Goal: Information Seeking & Learning: Learn about a topic

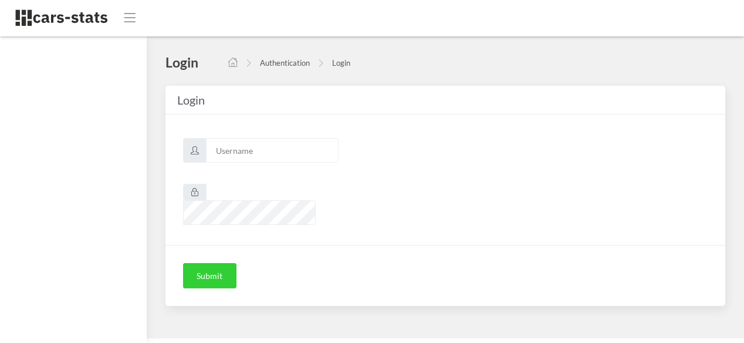
scroll to position [9, 9]
type input "awt"
click at [209, 263] on button "Submit" at bounding box center [209, 276] width 53 height 26
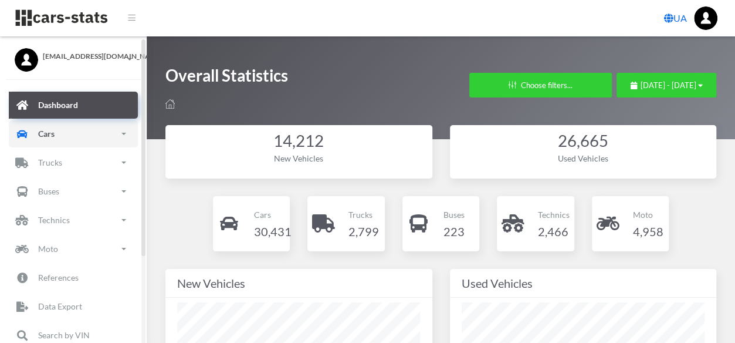
click at [69, 133] on link "Cars" at bounding box center [73, 133] width 129 height 27
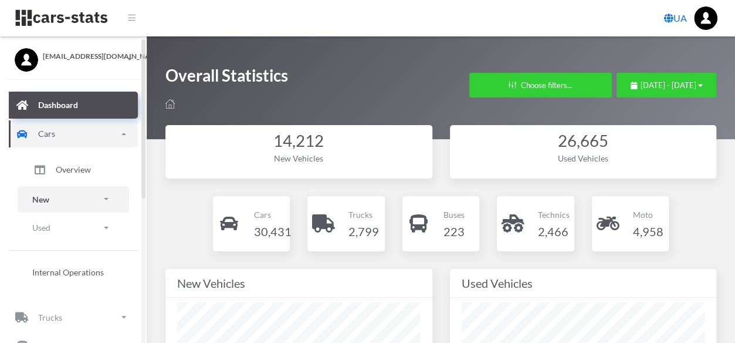
click at [76, 198] on link "New" at bounding box center [74, 199] width 112 height 26
click at [77, 232] on span "Brands" at bounding box center [69, 232] width 26 height 12
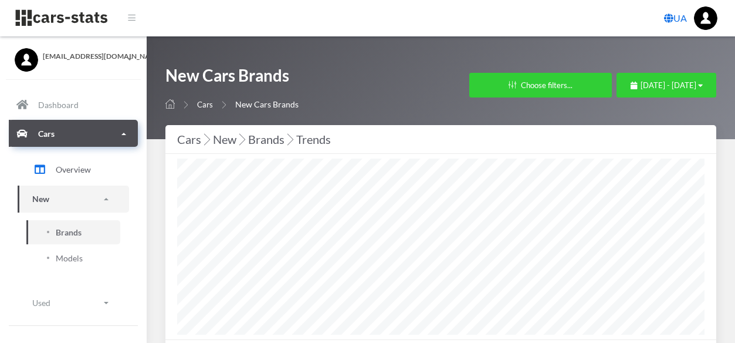
select select "25"
click at [641, 85] on span "September 1, 2025 - October 1, 2025" at bounding box center [669, 84] width 56 height 9
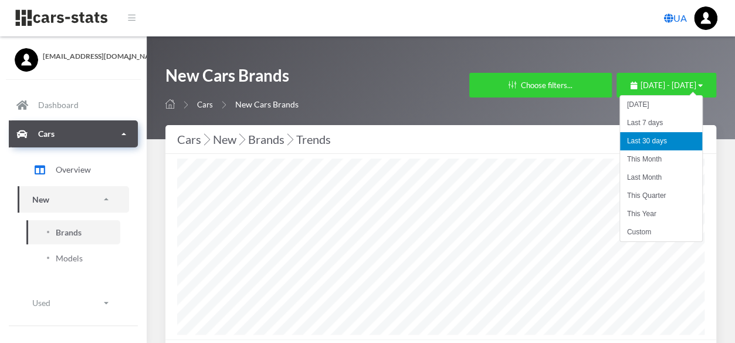
click at [662, 143] on li "Last 30 days" at bounding box center [661, 141] width 82 height 18
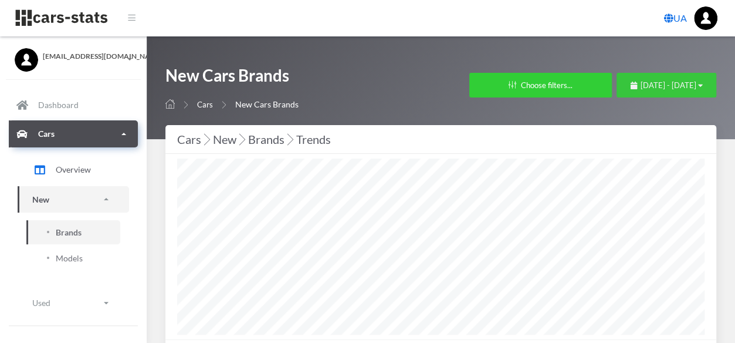
click at [641, 88] on span "September 1, 2025 - October 1, 2025" at bounding box center [669, 84] width 56 height 9
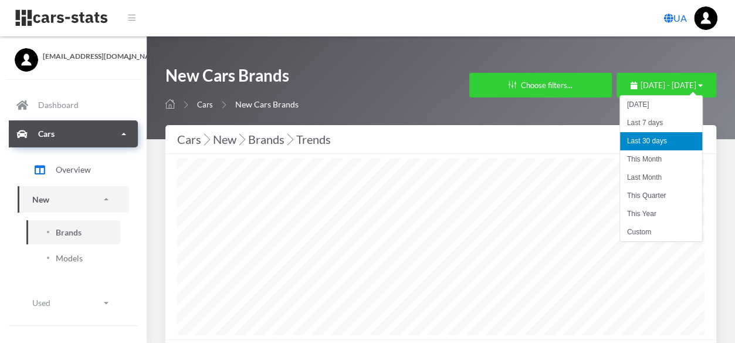
click at [631, 143] on li "Last 30 days" at bounding box center [661, 141] width 82 height 18
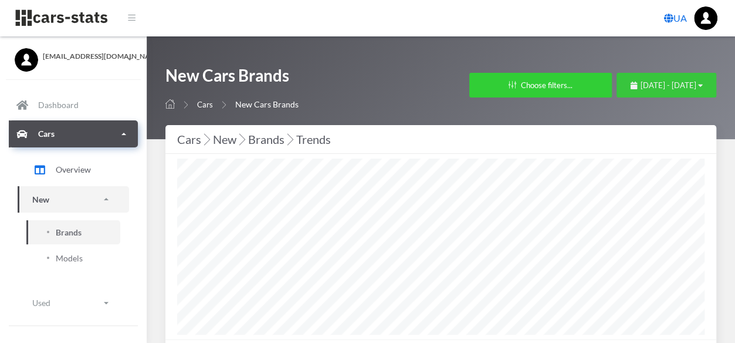
click at [632, 78] on button "September 1, 2025 - October 1, 2025" at bounding box center [667, 85] width 100 height 25
click at [653, 78] on button "September 1, 2025 - October 1, 2025" at bounding box center [667, 85] width 100 height 25
click at [698, 84] on icon "button" at bounding box center [700, 86] width 5 height 8
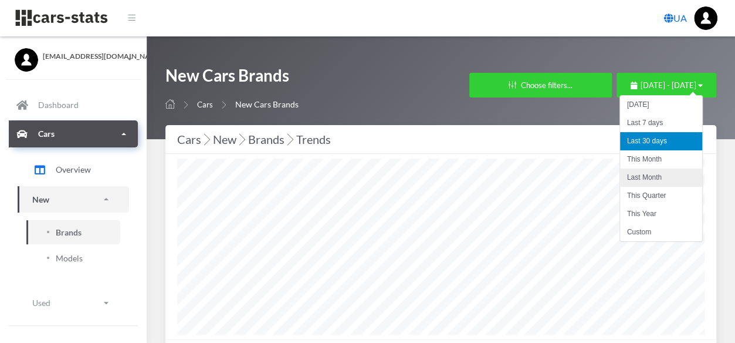
click at [660, 179] on li "Last Month" at bounding box center [661, 177] width 82 height 18
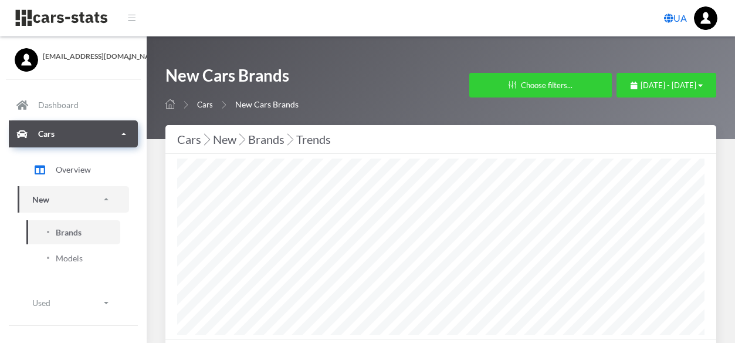
select select
select select "25"
click at [499, 82] on button "Choose filters..." at bounding box center [540, 85] width 143 height 25
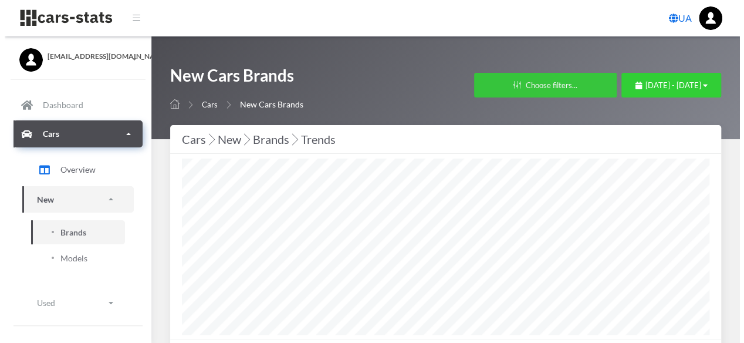
scroll to position [586697, 586345]
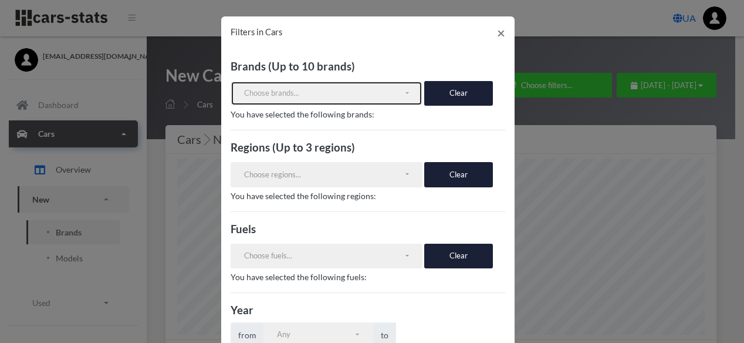
click at [282, 89] on div "Choose brands..." at bounding box center [324, 93] width 160 height 12
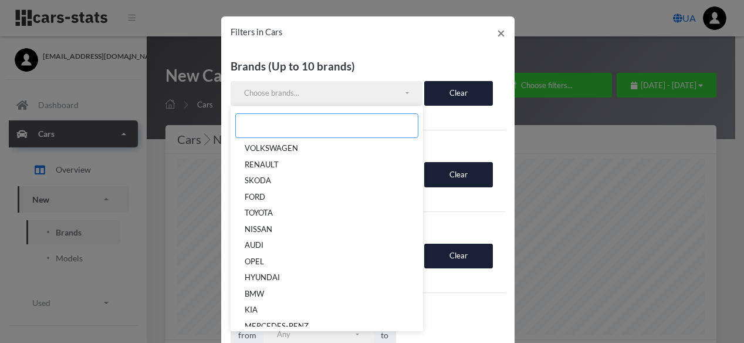
drag, startPoint x: 282, startPoint y: 89, endPoint x: 255, endPoint y: 119, distance: 40.4
click at [255, 119] on input "Search" at bounding box center [326, 125] width 183 height 25
paste input "ALPINA"
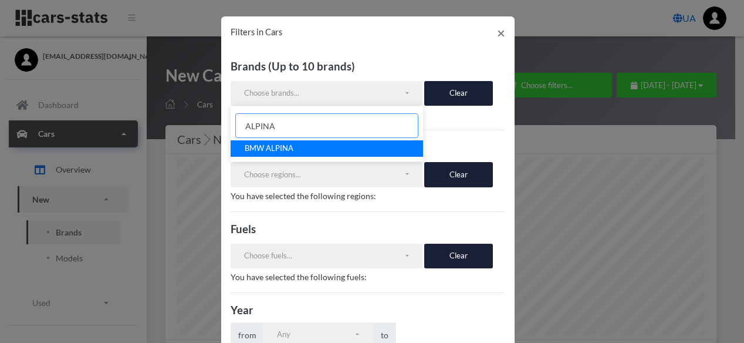
type input "ALPINA"
click at [289, 147] on link "BMW ALPINA" at bounding box center [327, 148] width 192 height 16
select select "BMW ALPINA"
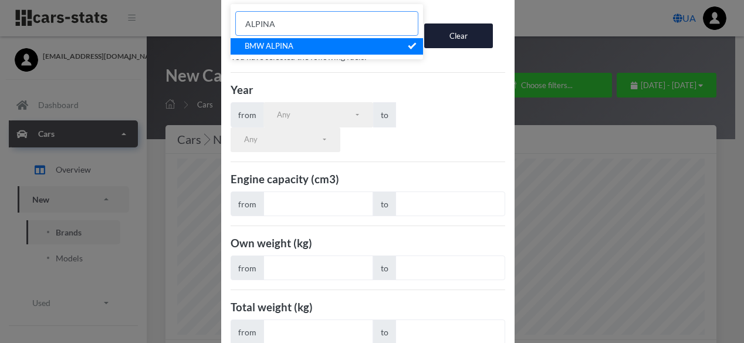
scroll to position [276, 0]
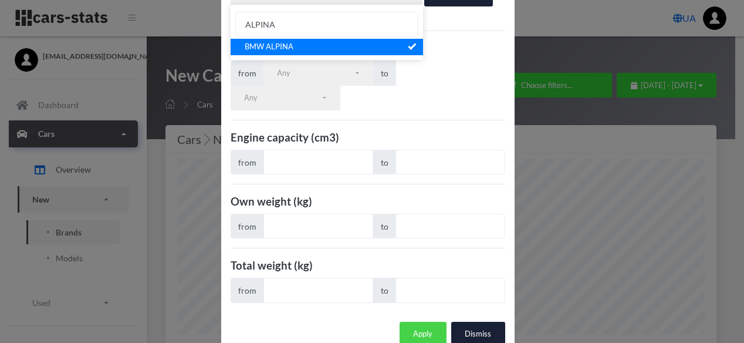
click at [417, 322] on button "Apply" at bounding box center [423, 334] width 47 height 25
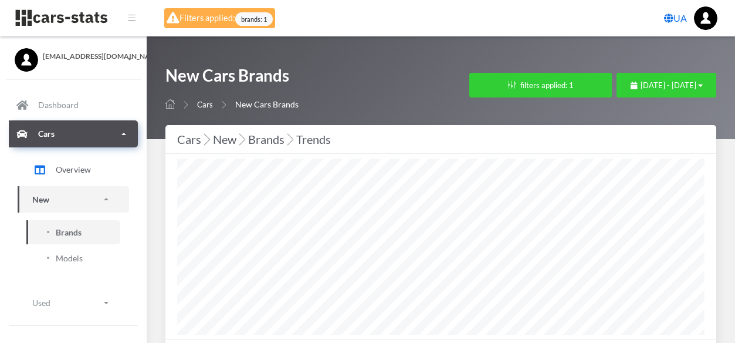
select select "25"
click at [504, 81] on button "filters applied: 1" at bounding box center [540, 85] width 143 height 25
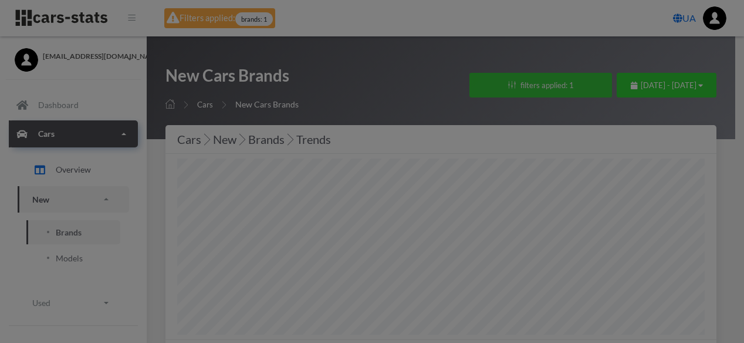
scroll to position [586697, 586345]
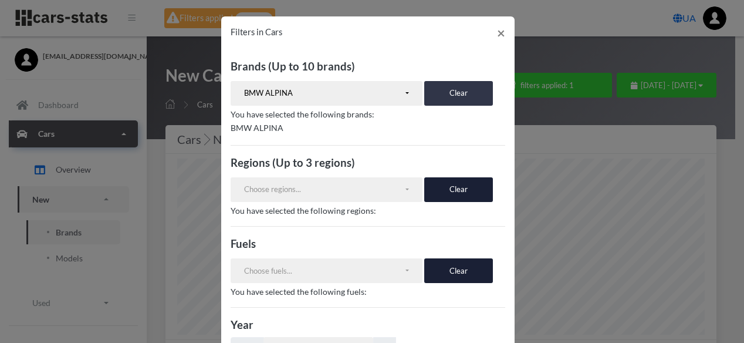
click at [432, 91] on button "Clear" at bounding box center [458, 93] width 69 height 25
select select
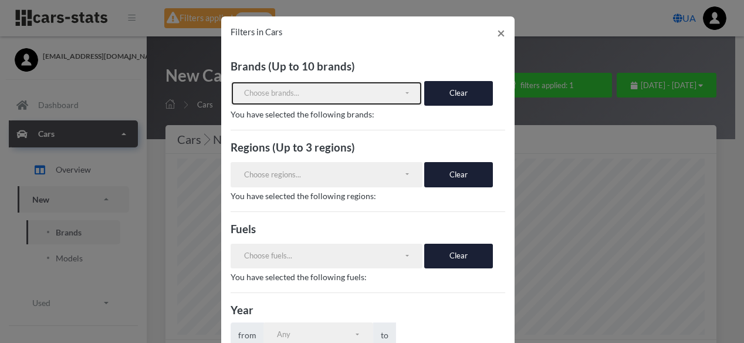
click at [357, 93] on div "Choose brands..." at bounding box center [324, 93] width 160 height 12
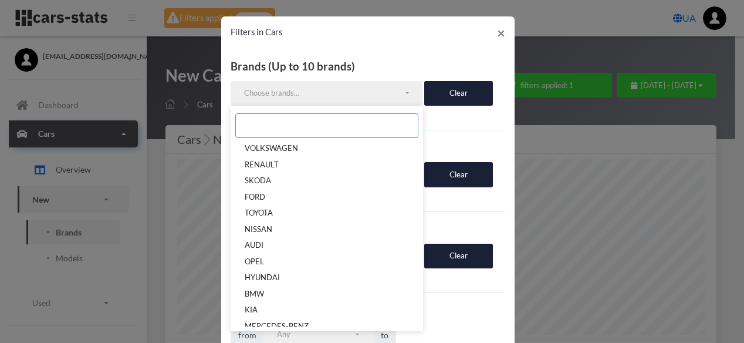
paste input "ASTON [PERSON_NAME]"
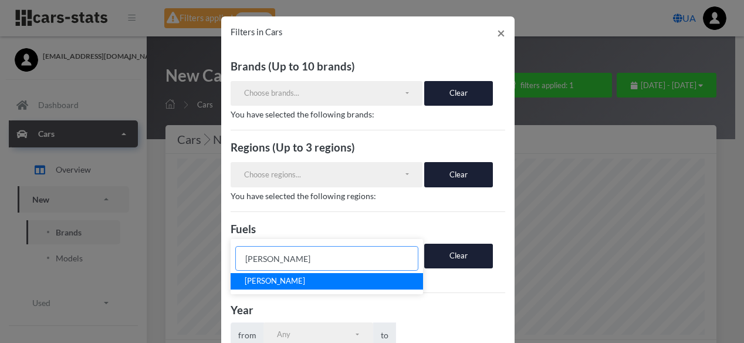
scroll to position [235, 0]
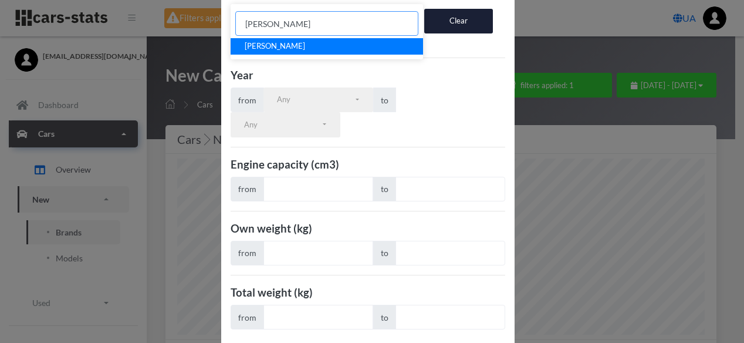
type input "ASTON [PERSON_NAME]"
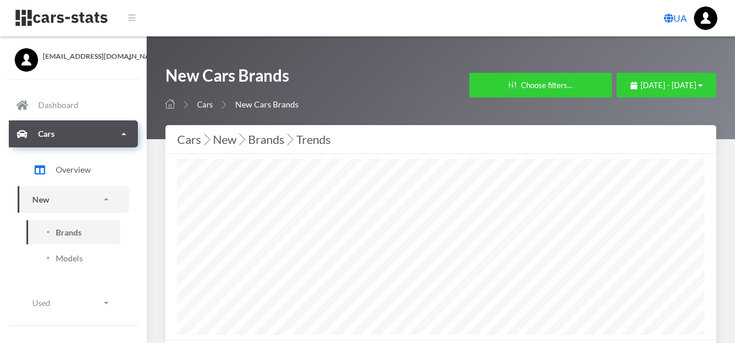
select select
select select "25"
click at [472, 80] on button "Choose filters..." at bounding box center [540, 85] width 143 height 25
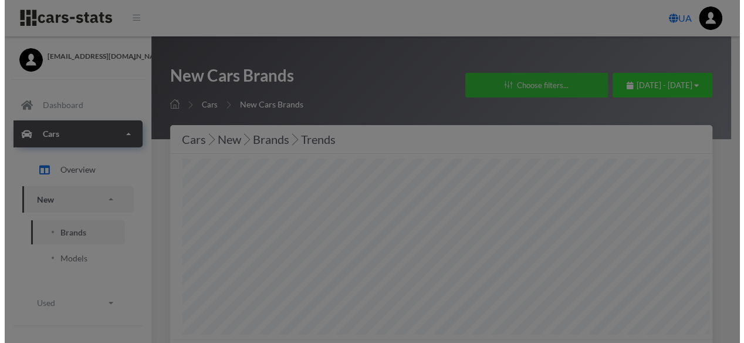
scroll to position [586697, 586345]
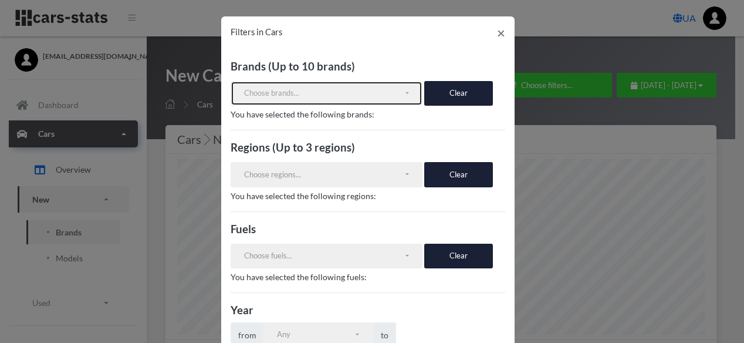
click at [311, 94] on div "Choose brands..." at bounding box center [324, 93] width 160 height 12
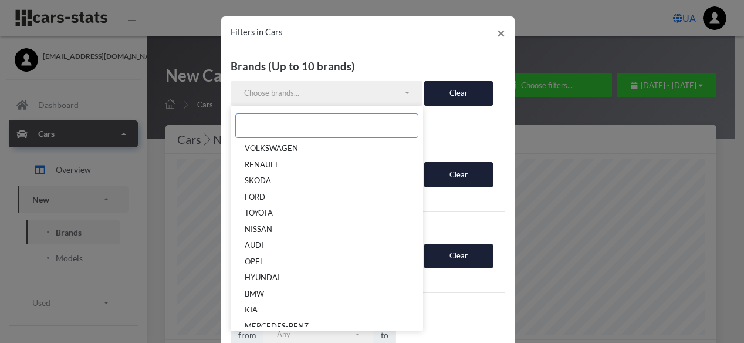
drag, startPoint x: 306, startPoint y: 93, endPoint x: 276, endPoint y: 119, distance: 39.6
click at [276, 119] on input "Search" at bounding box center [326, 125] width 183 height 25
paste input "[PERSON_NAME]"
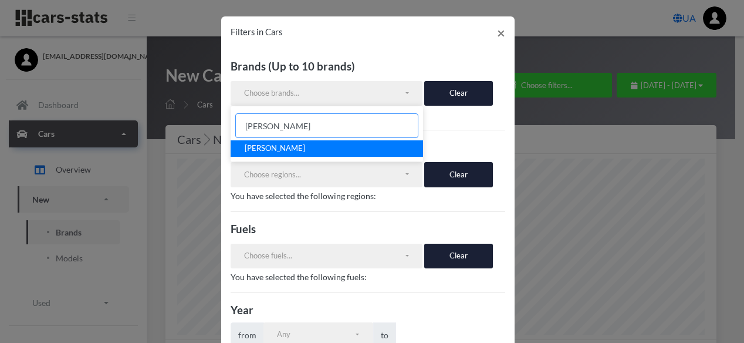
type input "[PERSON_NAME]"
click at [288, 143] on span "[PERSON_NAME]" at bounding box center [275, 149] width 60 height 12
select select "[PERSON_NAME]"
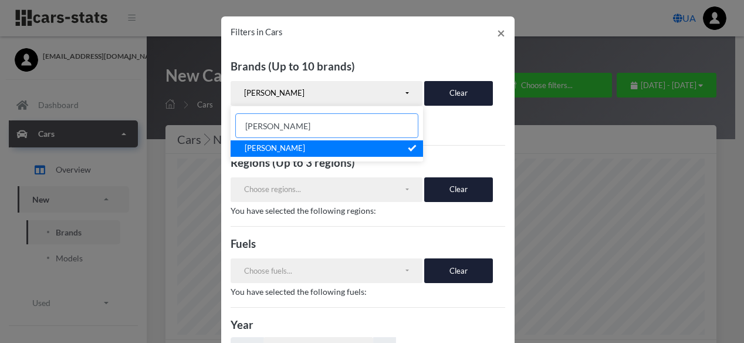
scroll to position [276, 0]
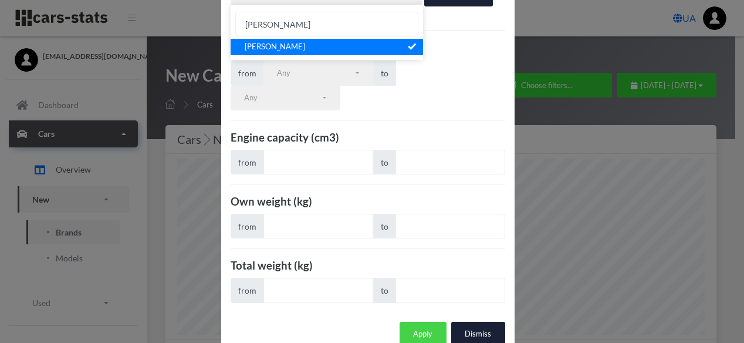
click at [427, 322] on button "Apply" at bounding box center [423, 334] width 47 height 25
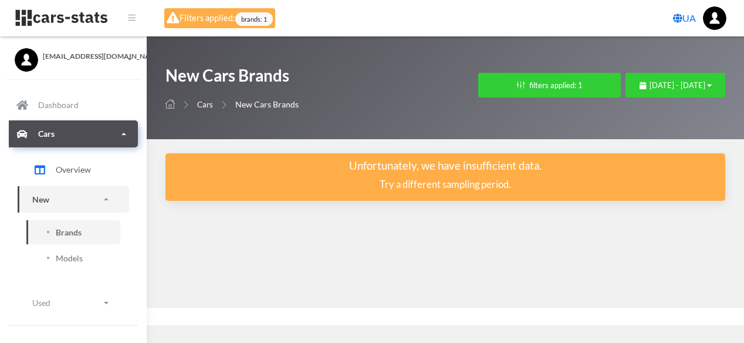
scroll to position [9, 9]
click at [478, 76] on button "filters applied: 1" at bounding box center [549, 85] width 143 height 25
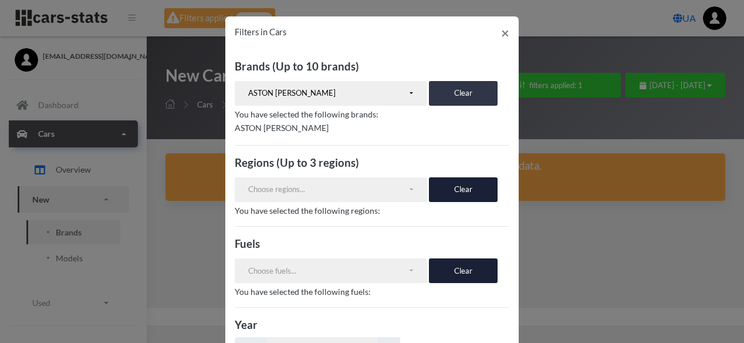
drag, startPoint x: 469, startPoint y: 98, endPoint x: 429, endPoint y: 99, distance: 40.5
click at [467, 98] on button "Clear" at bounding box center [463, 93] width 69 height 25
select select
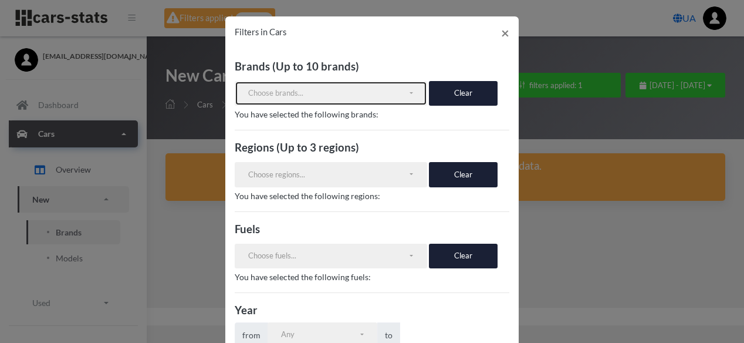
click at [335, 103] on button "Choose brands..." at bounding box center [331, 93] width 192 height 25
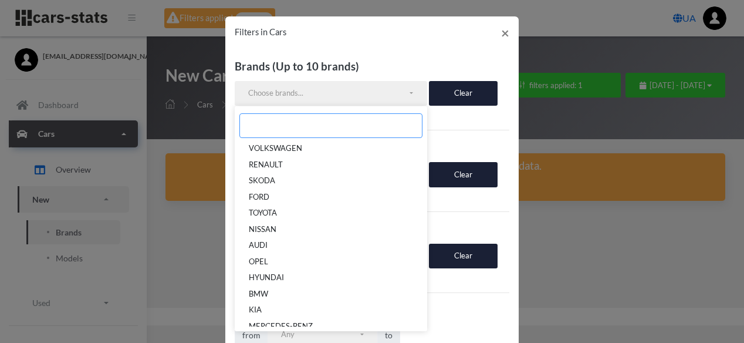
click at [317, 130] on input "Search" at bounding box center [330, 125] width 183 height 25
paste input "ROLLS-ROYCE"
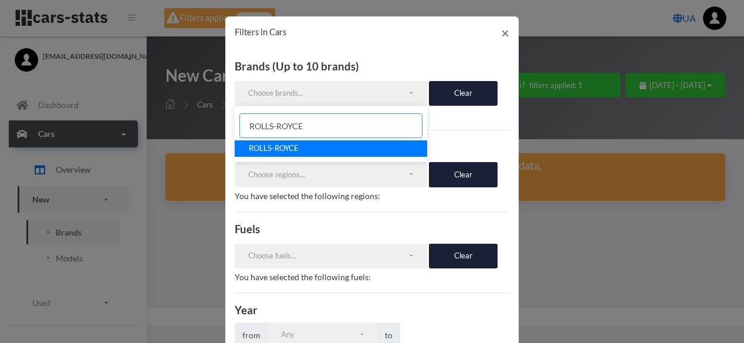
type input "ROLLS-ROYCE"
click at [337, 146] on link "ROLLS-ROYCE" at bounding box center [331, 148] width 192 height 16
select select "ROLLS-ROYCE"
click at [417, 142] on link "ROLLS-ROYCE" at bounding box center [331, 148] width 192 height 16
select select "ROLLS-ROYCE"
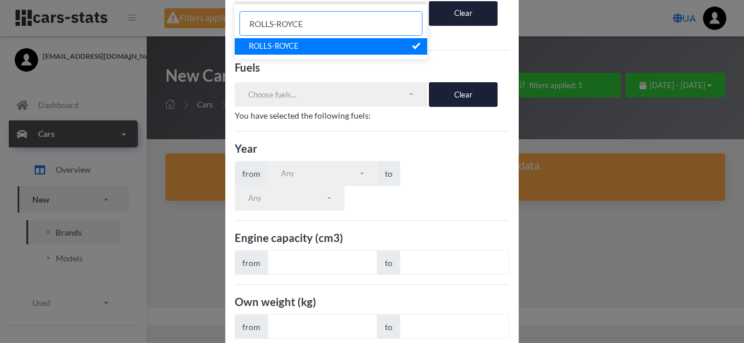
scroll to position [276, 0]
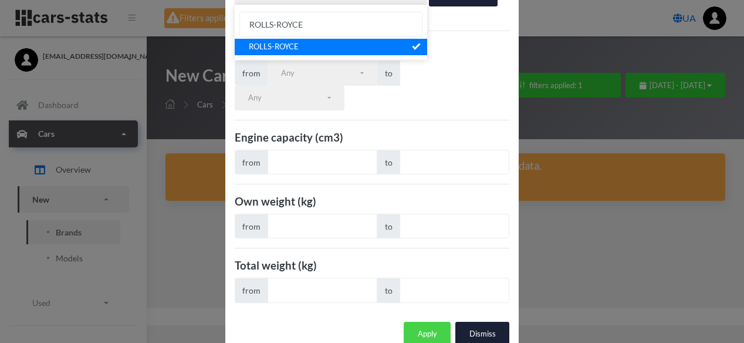
click at [423, 322] on button "Apply" at bounding box center [427, 334] width 47 height 25
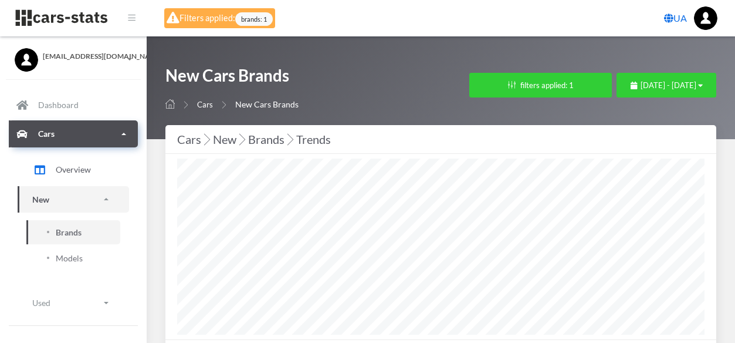
select select "25"
click at [469, 79] on button "filters applied: 1" at bounding box center [540, 85] width 143 height 25
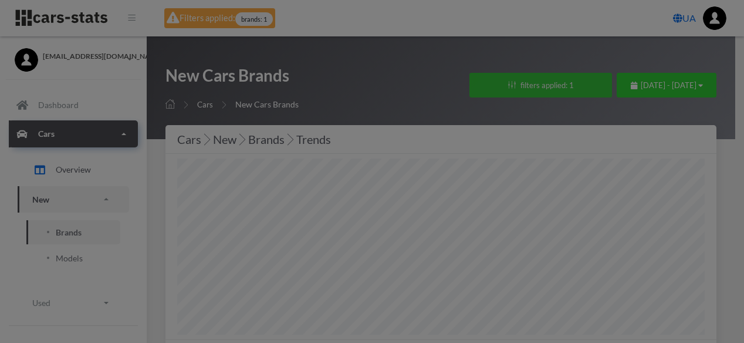
scroll to position [586697, 586345]
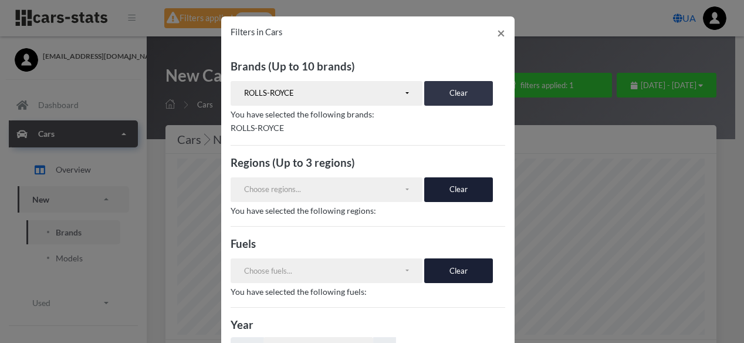
click at [450, 93] on button "Clear" at bounding box center [458, 93] width 69 height 25
select select
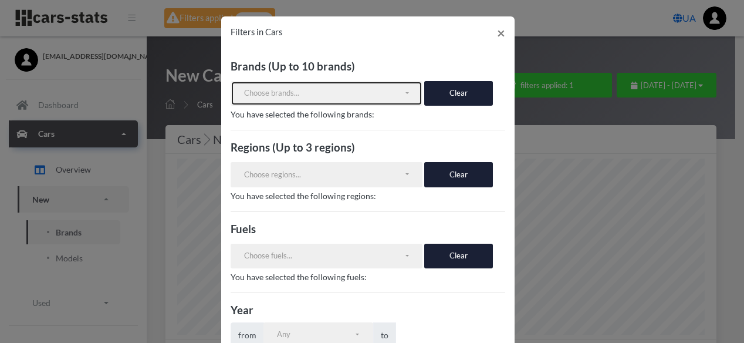
click at [327, 90] on div "Choose brands..." at bounding box center [324, 93] width 160 height 12
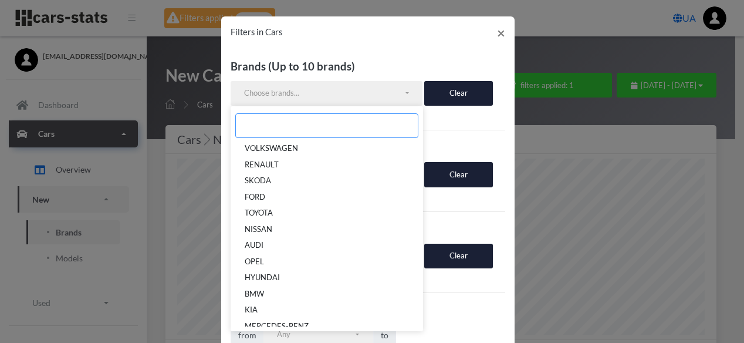
paste input "BENTLEY"
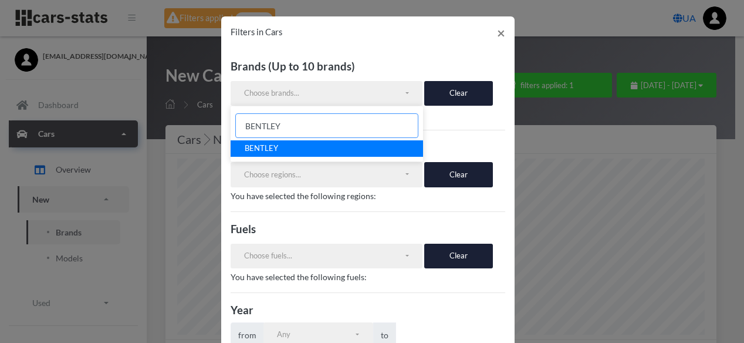
type input "BENTLEY"
click at [312, 146] on link "BENTLEY" at bounding box center [327, 148] width 192 height 16
select select "BENTLEY"
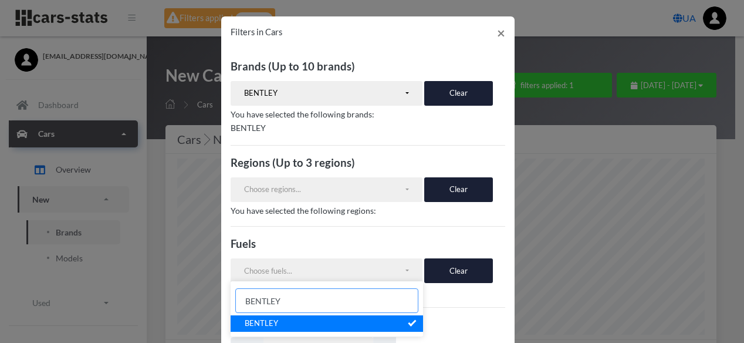
scroll to position [276, 0]
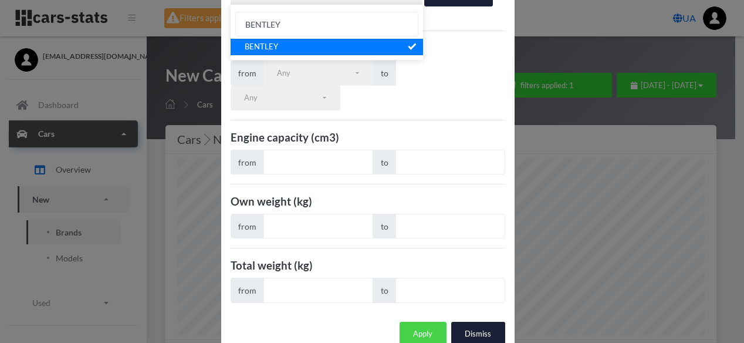
click at [429, 322] on button "Apply" at bounding box center [423, 334] width 47 height 25
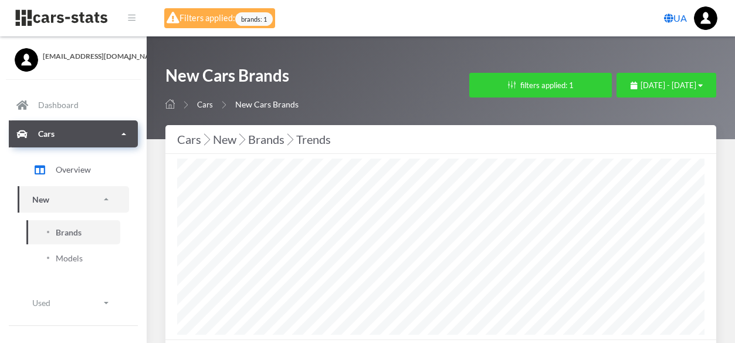
select select "25"
click at [469, 80] on button "filters applied: 1" at bounding box center [540, 85] width 143 height 25
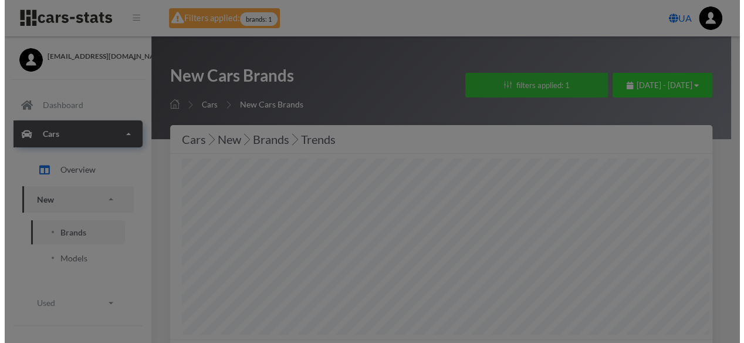
scroll to position [586697, 586345]
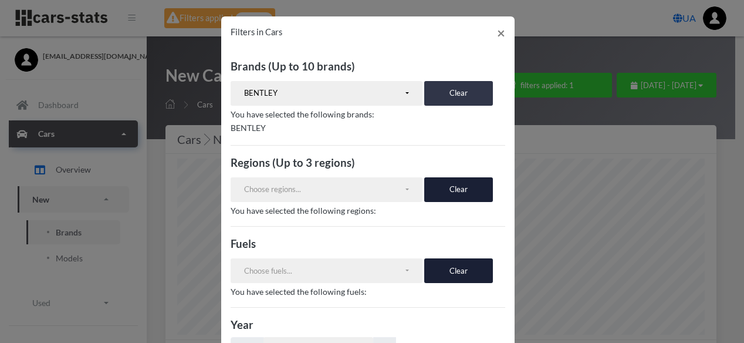
drag, startPoint x: 445, startPoint y: 89, endPoint x: 438, endPoint y: 92, distance: 7.6
click at [445, 89] on button "Clear" at bounding box center [458, 93] width 69 height 25
select select
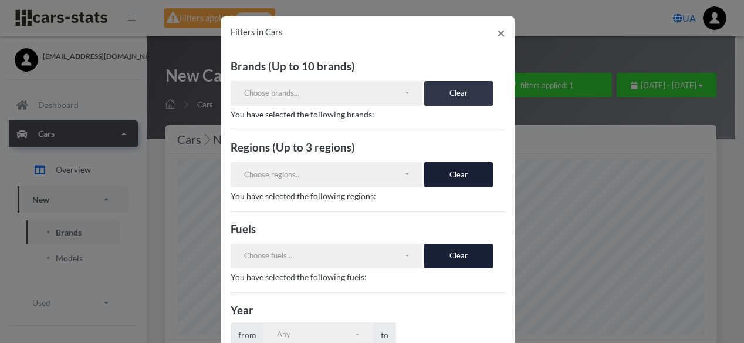
scroll to position [641, 0]
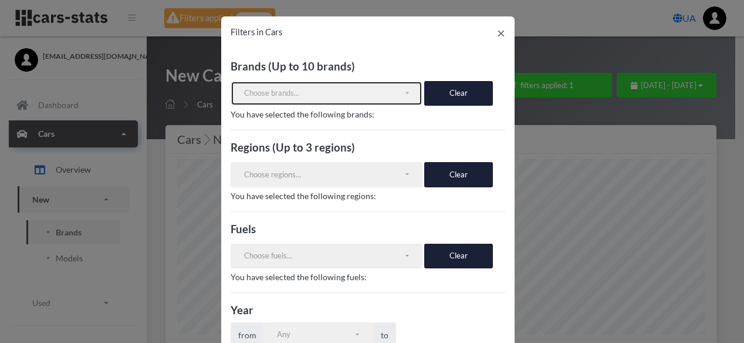
click at [285, 92] on div "Choose brands..." at bounding box center [324, 93] width 160 height 12
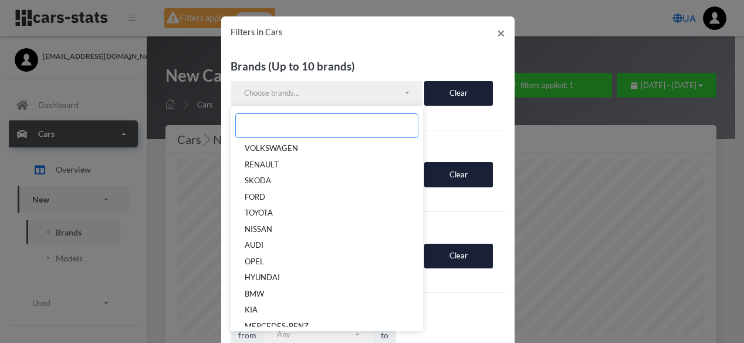
paste input "MASERATI"
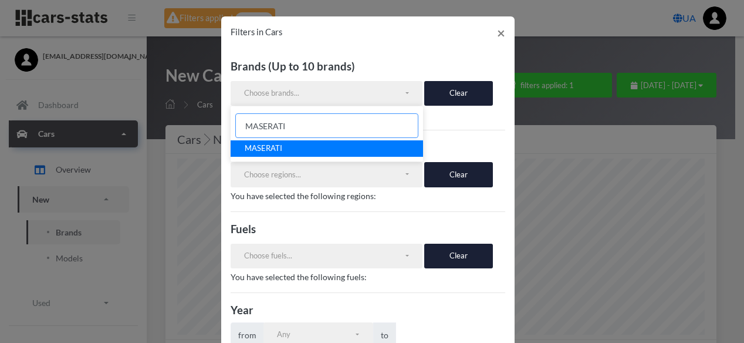
type input "MASERATI"
click at [297, 147] on link "MASERATI" at bounding box center [327, 148] width 192 height 16
select select "MASERATI"
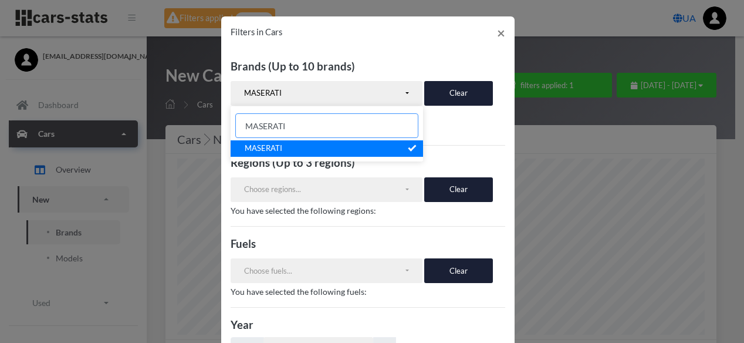
scroll to position [276, 0]
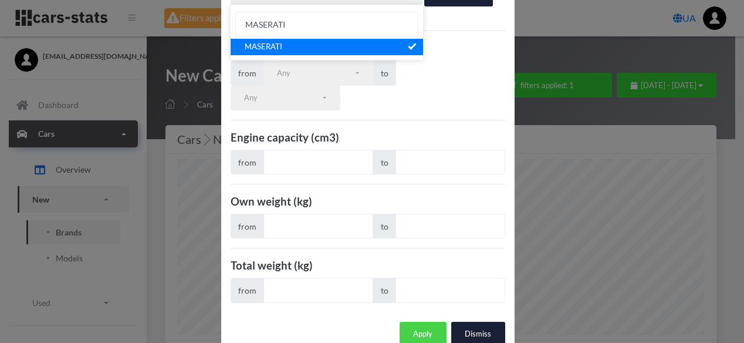
click at [427, 322] on button "Apply" at bounding box center [423, 334] width 47 height 25
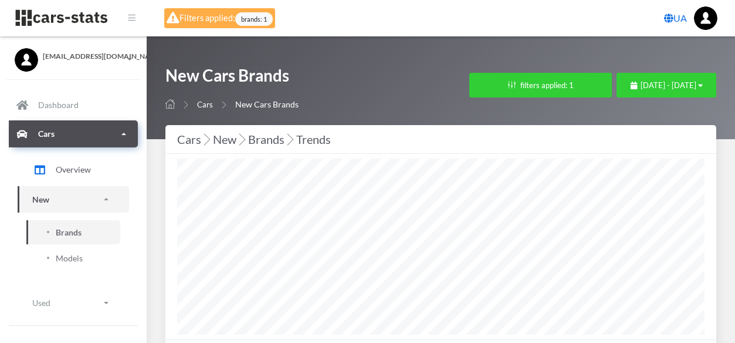
select select "25"
click at [469, 85] on button "filters applied: 1" at bounding box center [540, 85] width 143 height 25
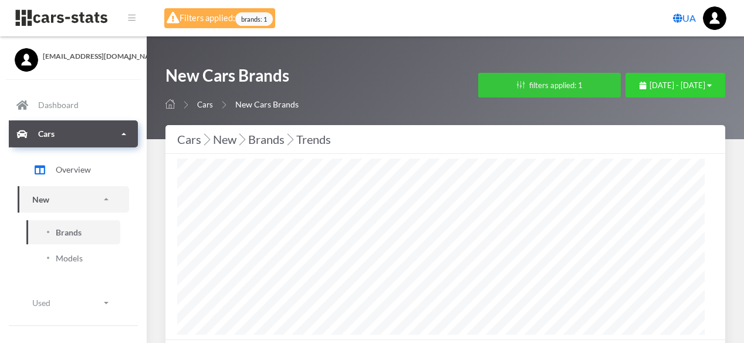
scroll to position [586697, 586345]
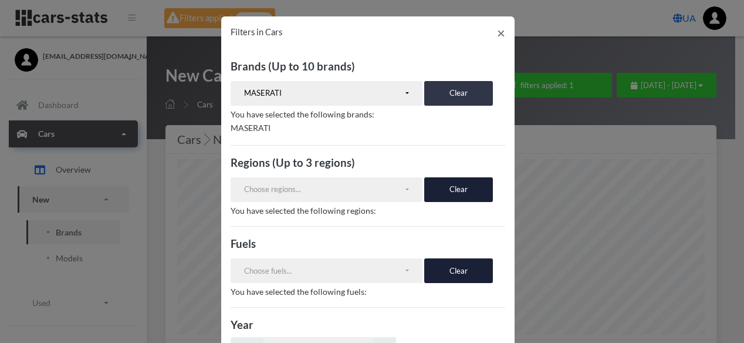
click at [441, 93] on button "Clear" at bounding box center [458, 93] width 69 height 25
select select
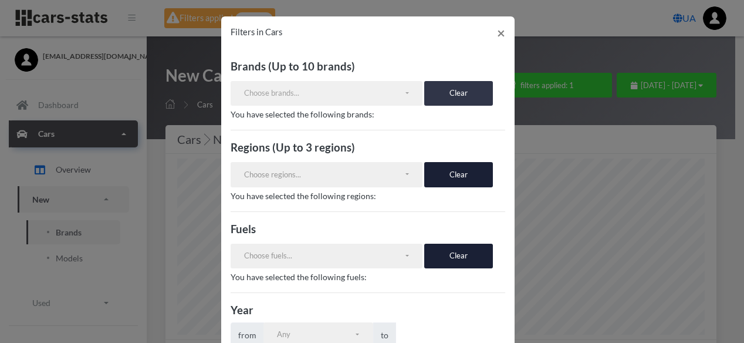
scroll to position [547, 0]
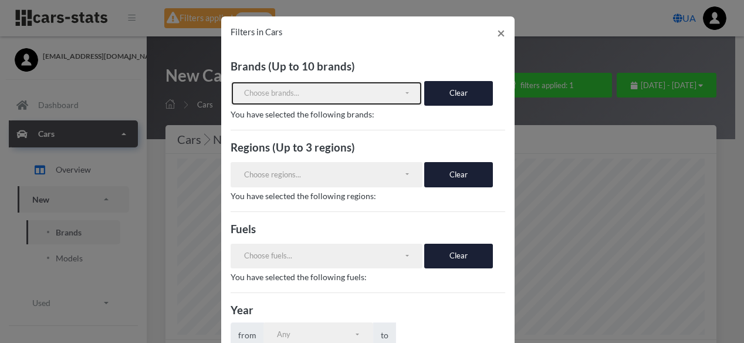
drag, startPoint x: 350, startPoint y: 94, endPoint x: 337, endPoint y: 112, distance: 21.5
click at [349, 94] on div "Choose brands..." at bounding box center [324, 93] width 160 height 12
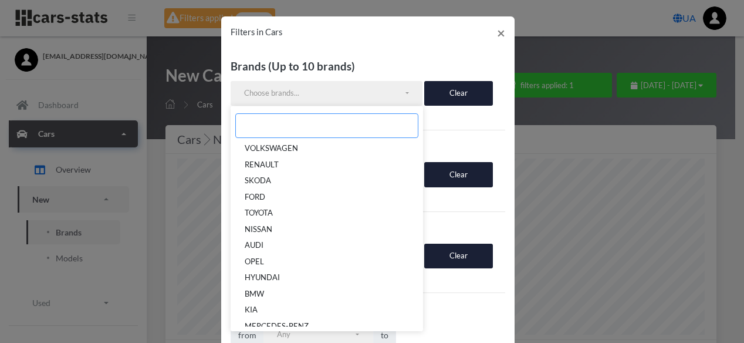
click at [330, 125] on input "Search" at bounding box center [326, 125] width 183 height 25
paste input "MERCEDES-MAYBACH"
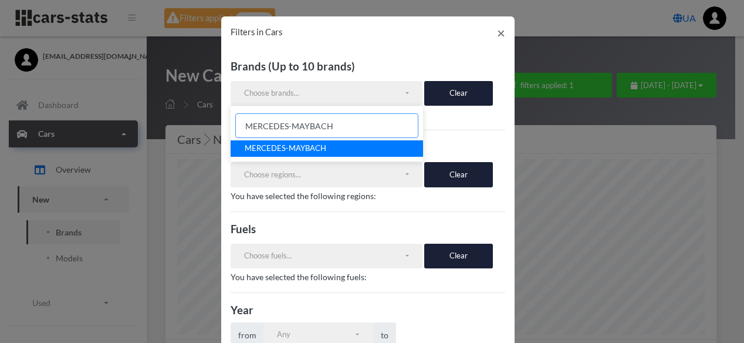
type input "MERCEDES-MAYBACH"
click at [339, 148] on link "MERCEDES-MAYBACH" at bounding box center [327, 148] width 192 height 16
select select "MERCEDES-MAYBACH"
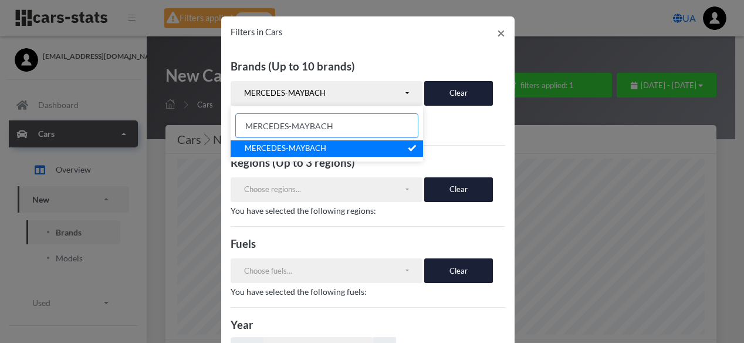
scroll to position [276, 0]
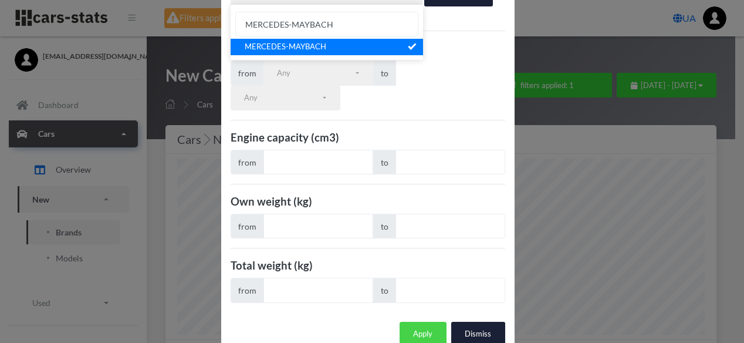
click at [425, 322] on button "Apply" at bounding box center [423, 334] width 47 height 25
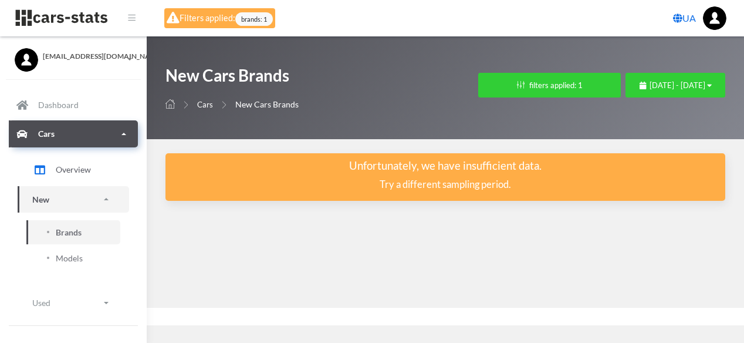
scroll to position [9, 9]
click at [478, 76] on button "filters applied: 1" at bounding box center [549, 85] width 143 height 25
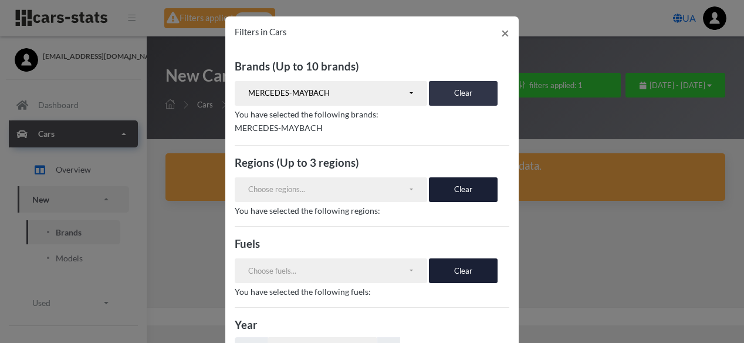
click at [440, 92] on button "Clear" at bounding box center [463, 93] width 69 height 25
select select
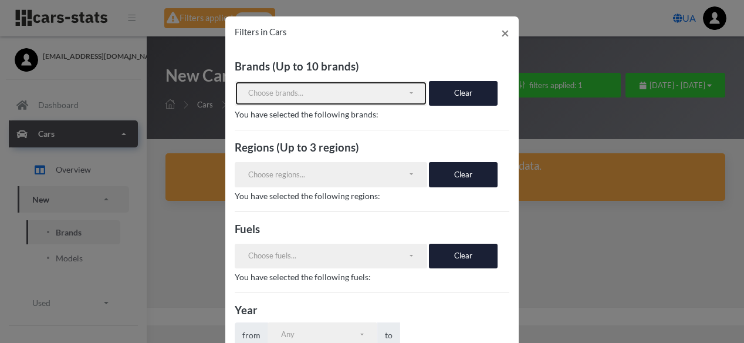
click at [354, 96] on div "Choose brands..." at bounding box center [328, 93] width 160 height 12
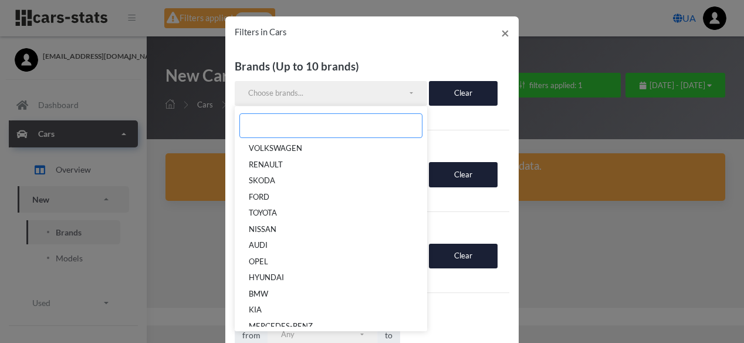
paste input "FERRARI"
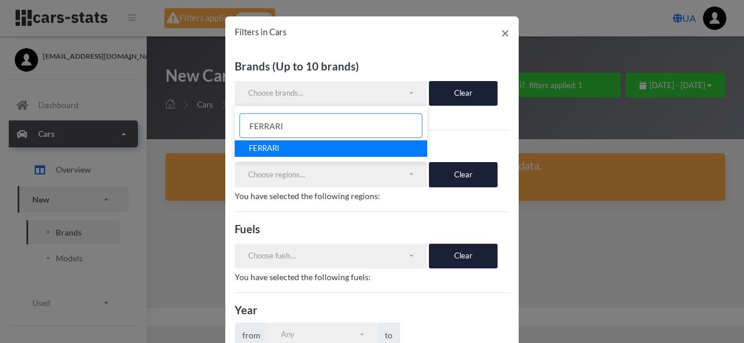
type input "FERRARI"
click at [364, 148] on link "FERRARI" at bounding box center [331, 148] width 192 height 16
select select "FERRARI"
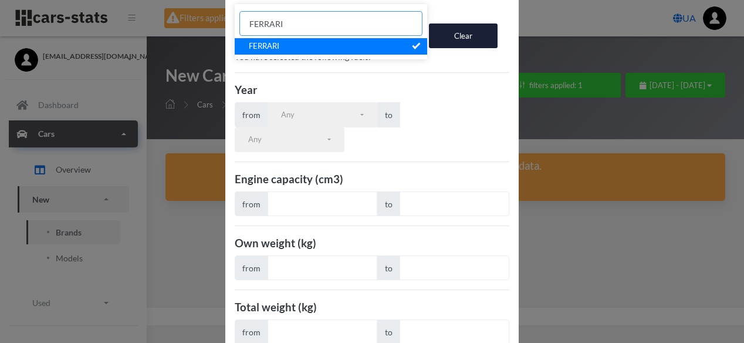
scroll to position [276, 0]
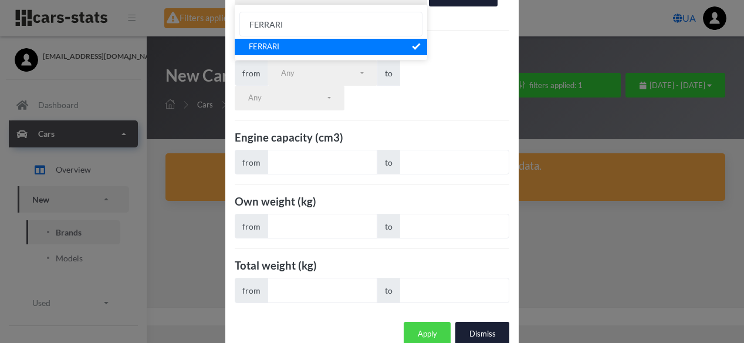
click at [425, 322] on button "Apply" at bounding box center [427, 334] width 47 height 25
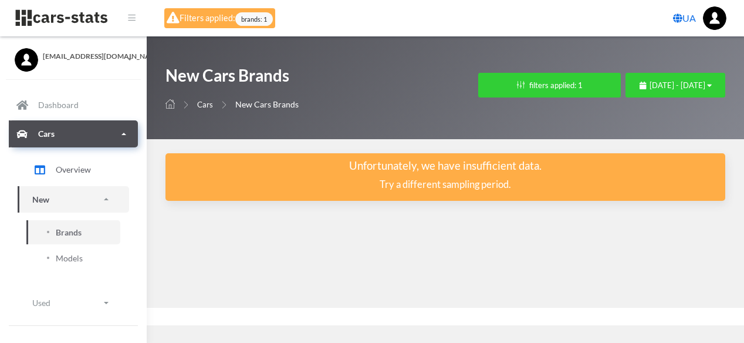
scroll to position [9, 9]
click at [478, 80] on button "filters applied: 1" at bounding box center [549, 85] width 143 height 25
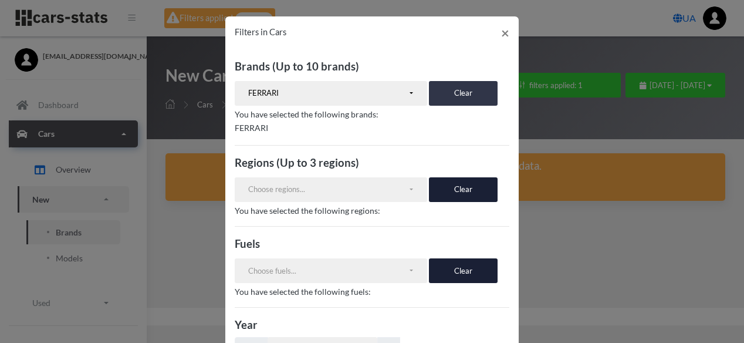
click at [445, 92] on button "Clear" at bounding box center [463, 93] width 69 height 25
select select
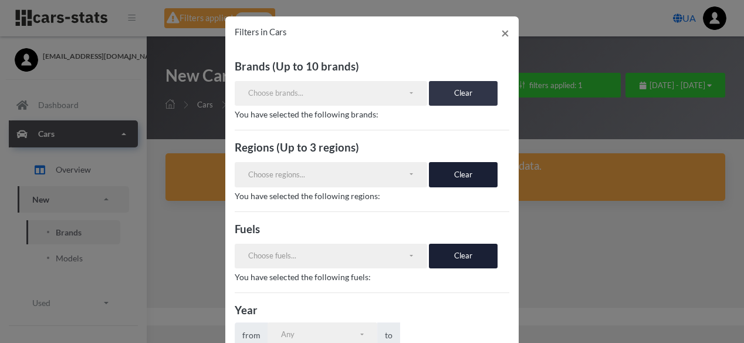
scroll to position [1095, 0]
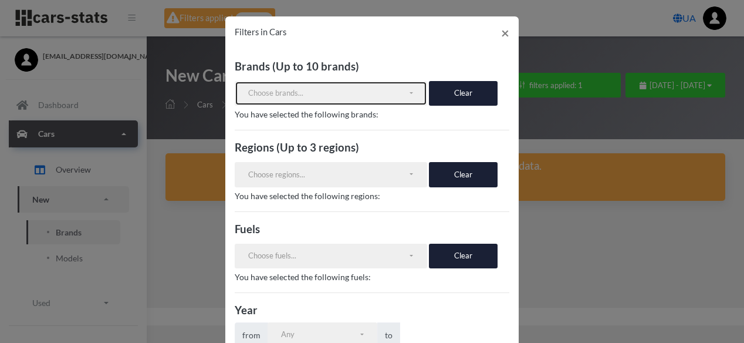
click at [369, 94] on div "Choose brands..." at bounding box center [328, 93] width 160 height 12
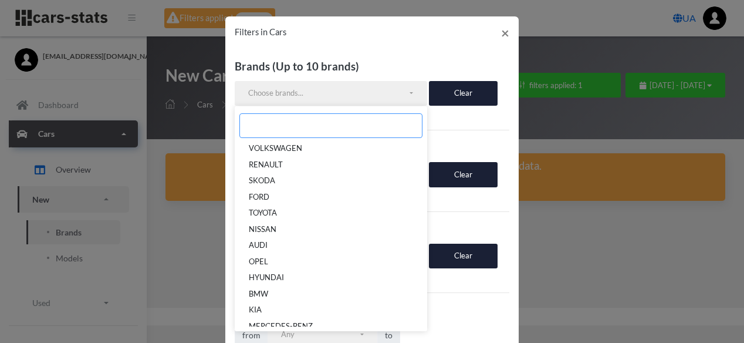
click at [352, 131] on input "Search" at bounding box center [330, 125] width 183 height 25
paste input "LAMBORGHINI"
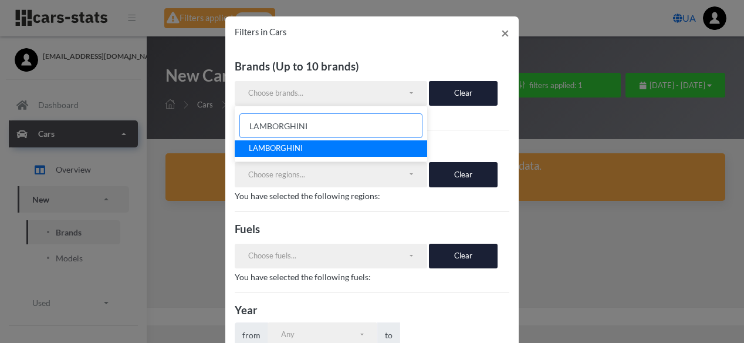
type input "LAMBORGHINI"
click at [363, 152] on link "LAMBORGHINI" at bounding box center [331, 148] width 192 height 16
select select "LAMBORGHINI"
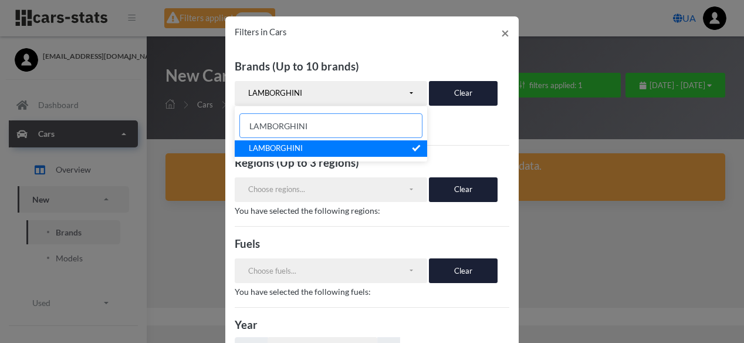
scroll to position [276, 0]
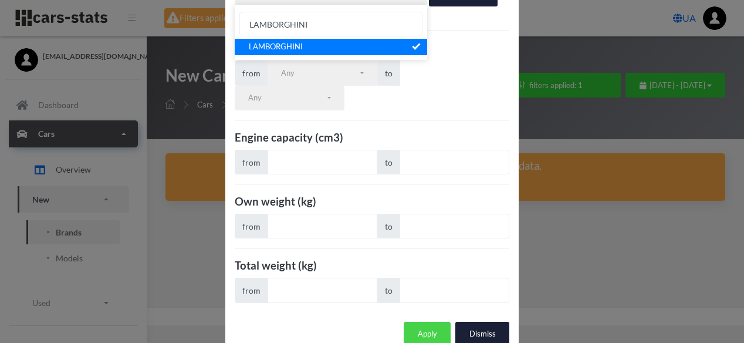
click at [431, 322] on button "Apply" at bounding box center [427, 334] width 47 height 25
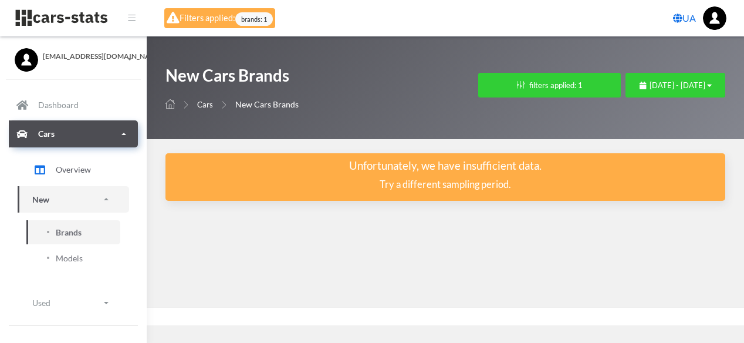
scroll to position [9, 9]
click at [461, 63] on div "New Cars Brands Cars New Cars Brands Filters in Cars × Brands (Up to 10 brands)…" at bounding box center [445, 87] width 597 height 103
click at [478, 89] on button "filters applied: 1" at bounding box center [549, 85] width 143 height 25
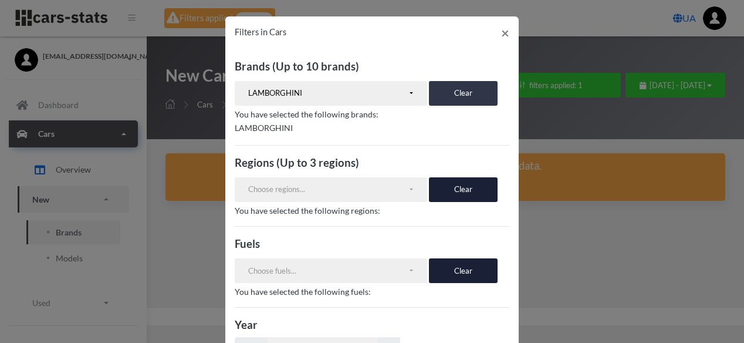
click at [443, 90] on button "Clear" at bounding box center [463, 93] width 69 height 25
select select
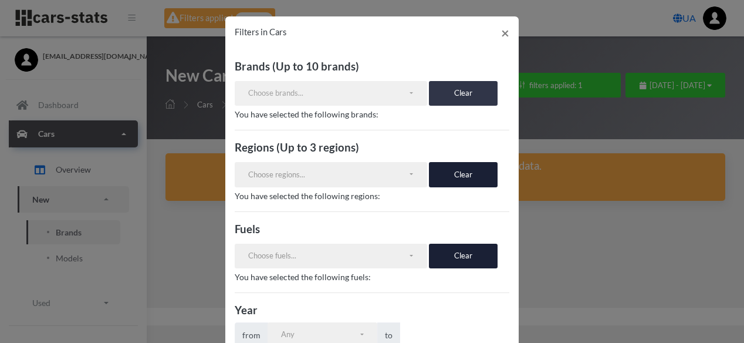
scroll to position [938, 0]
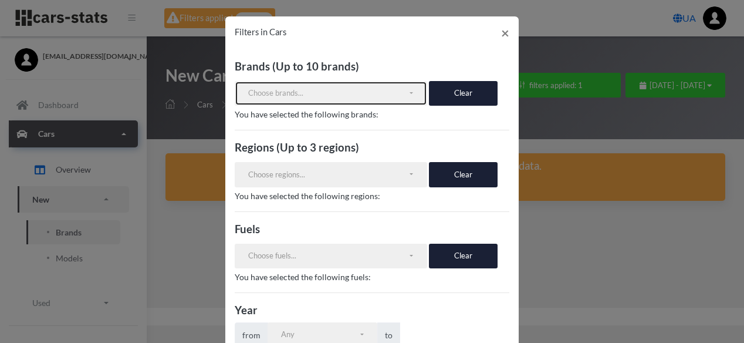
click at [407, 90] on button "Choose brands..." at bounding box center [331, 93] width 192 height 25
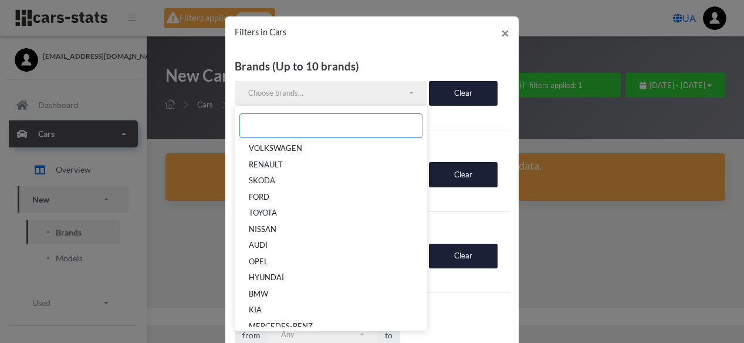
paste input "MASERATI"
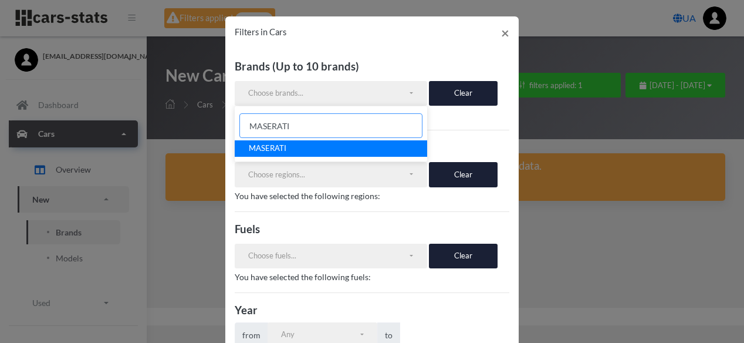
scroll to position [262, 0]
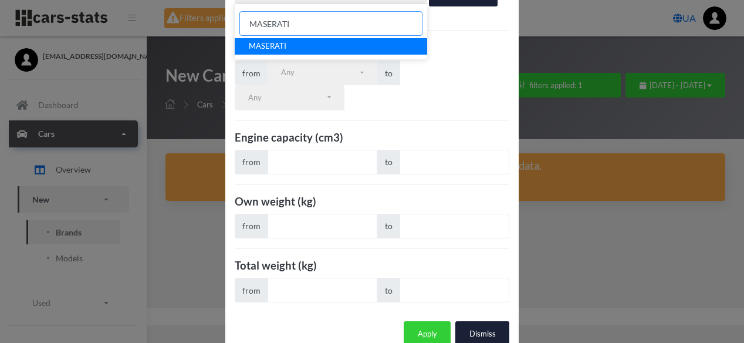
type input "MASERATI"
click at [349, 42] on link "MASERATI" at bounding box center [331, 46] width 192 height 16
select select "MASERATI"
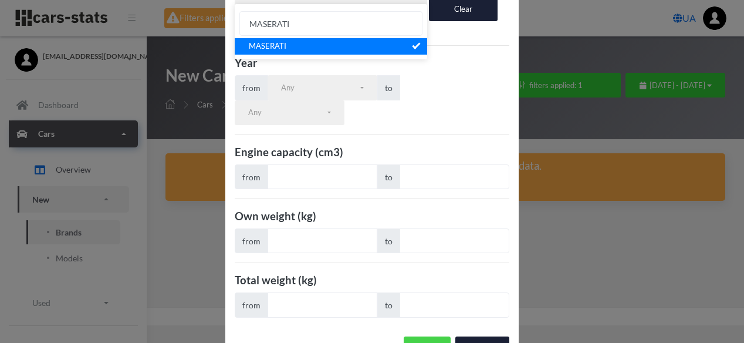
click at [424, 336] on button "Apply" at bounding box center [427, 348] width 47 height 25
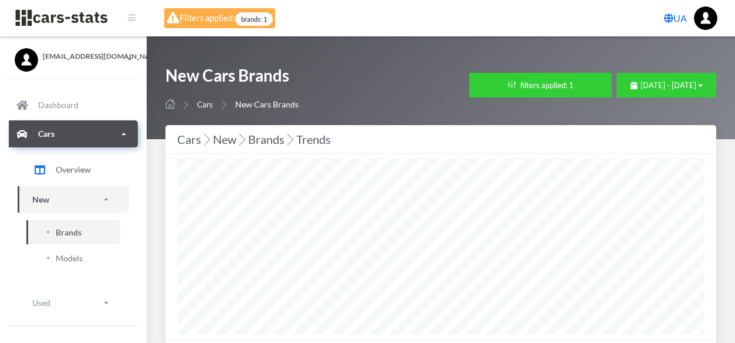
select select "25"
